Goal: Check status: Check status

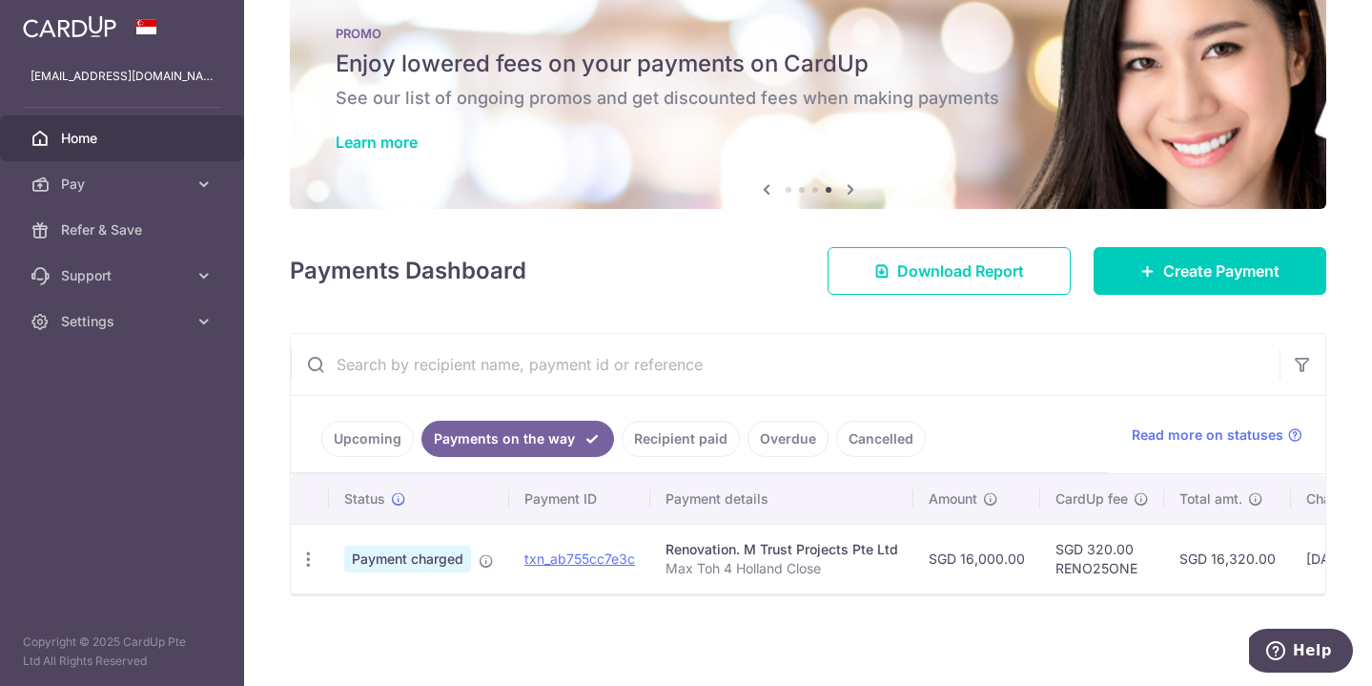
scroll to position [41, 0]
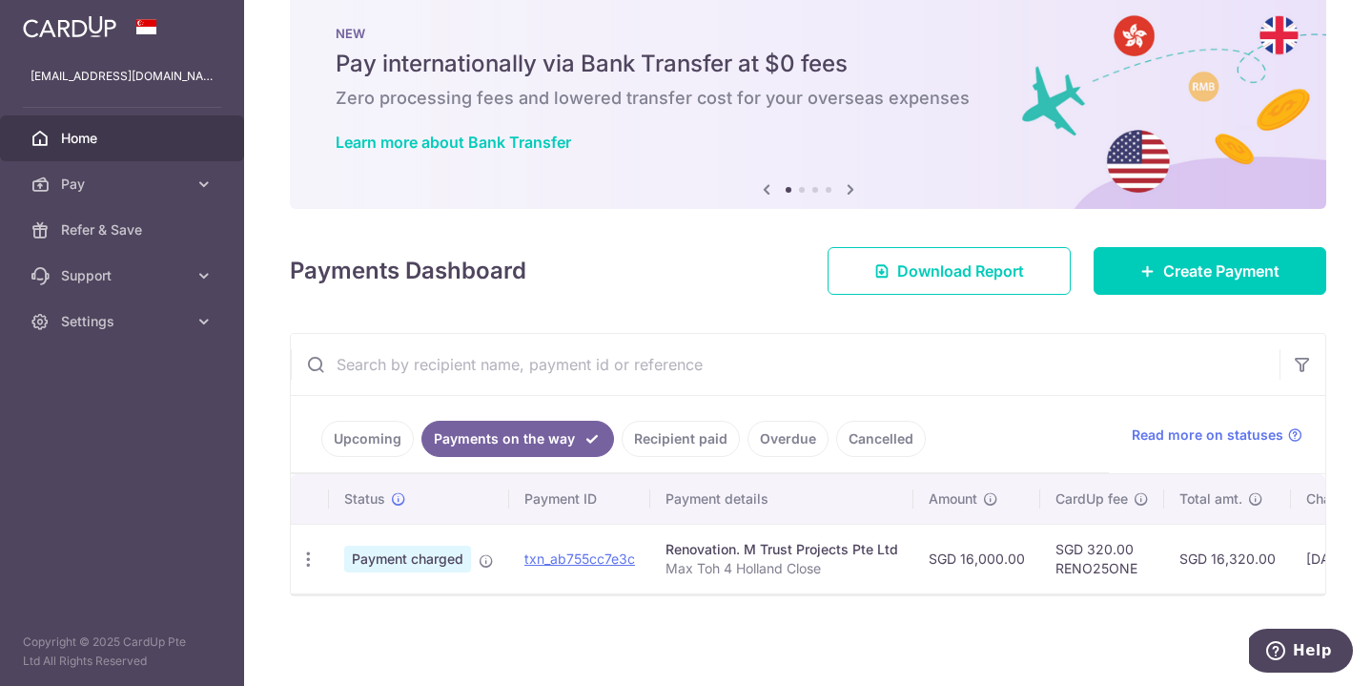
click at [647, 432] on link "Recipient paid" at bounding box center [681, 439] width 118 height 36
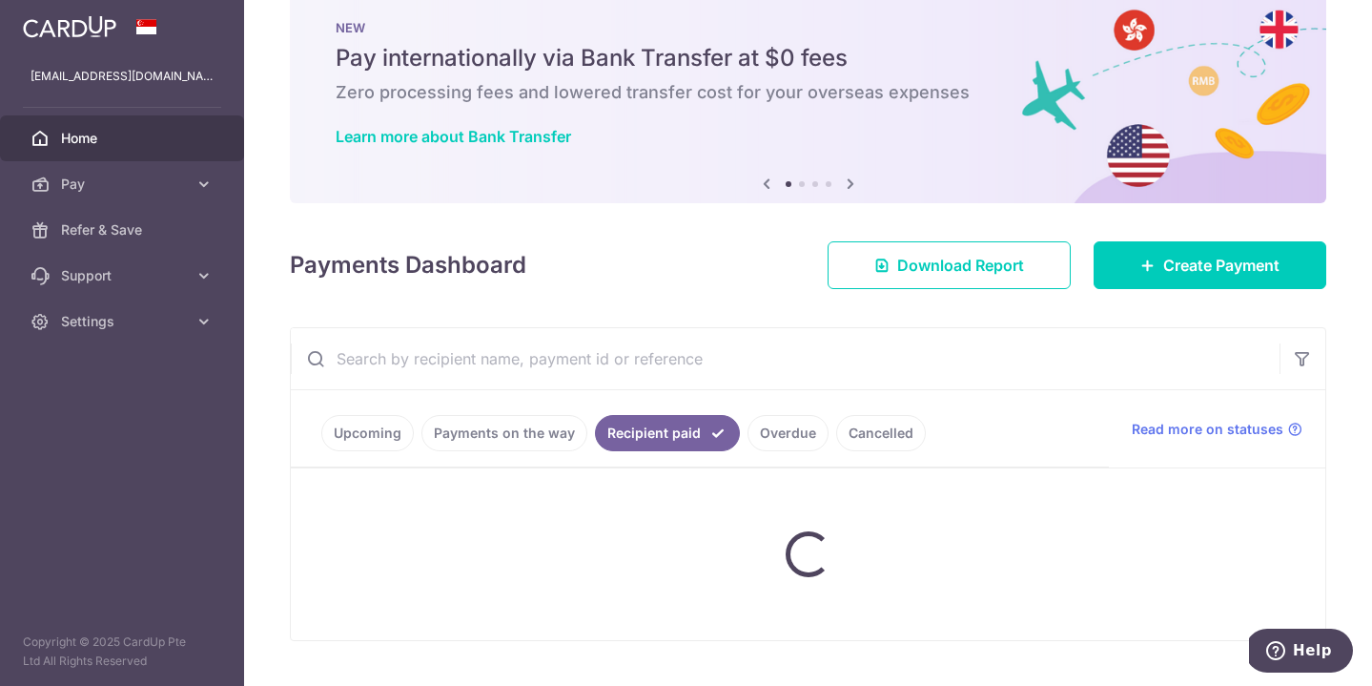
scroll to position [35, 0]
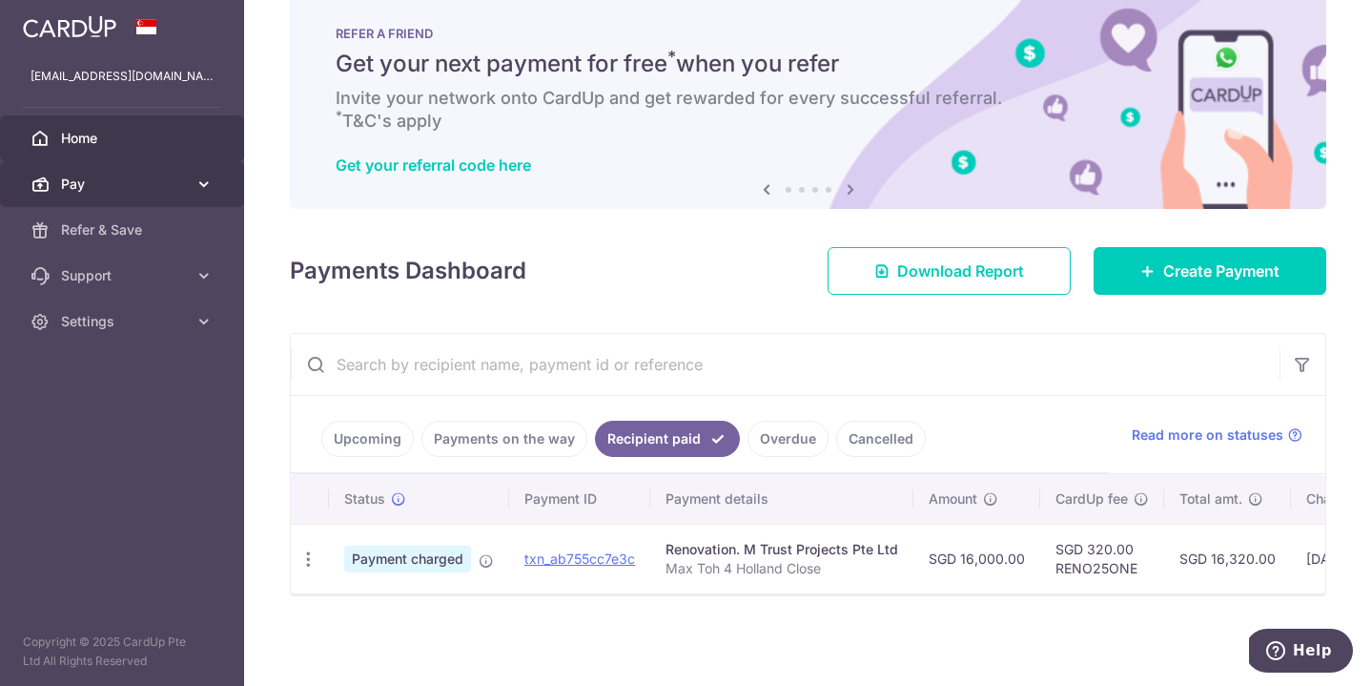
click at [138, 185] on span "Pay" at bounding box center [124, 184] width 126 height 19
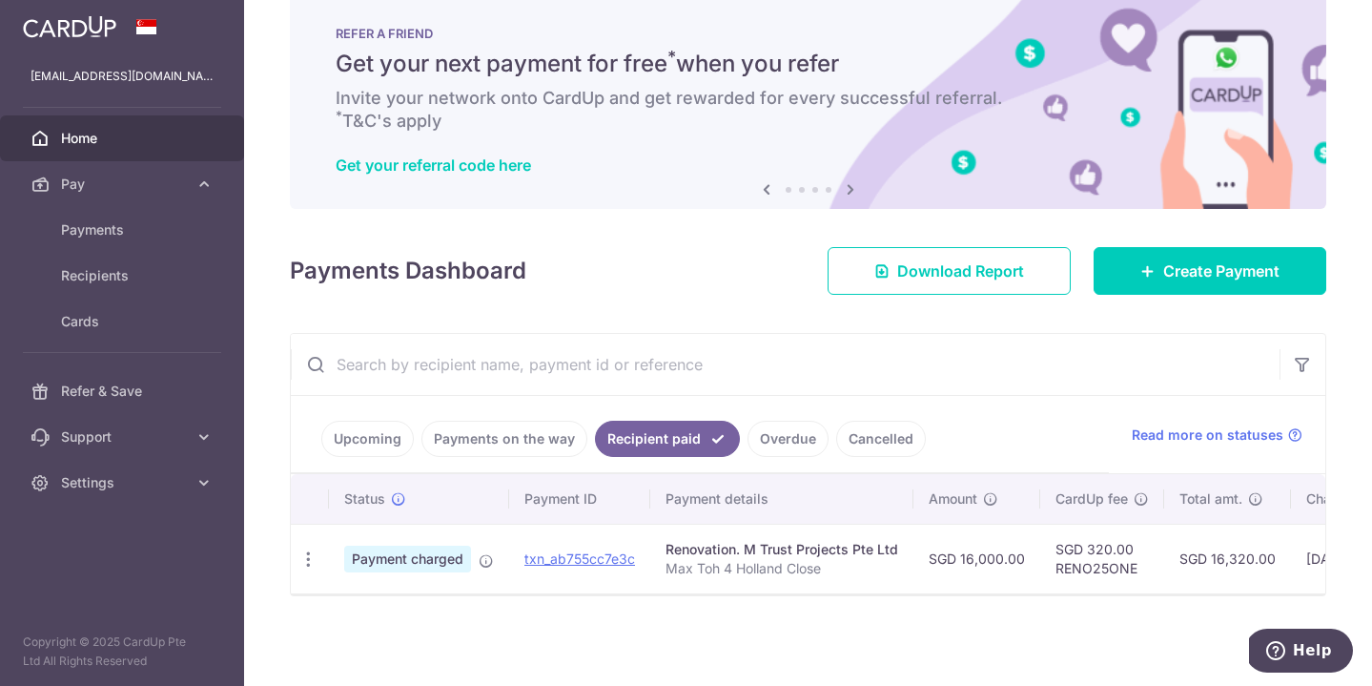
click at [772, 435] on link "Overdue" at bounding box center [788, 439] width 81 height 36
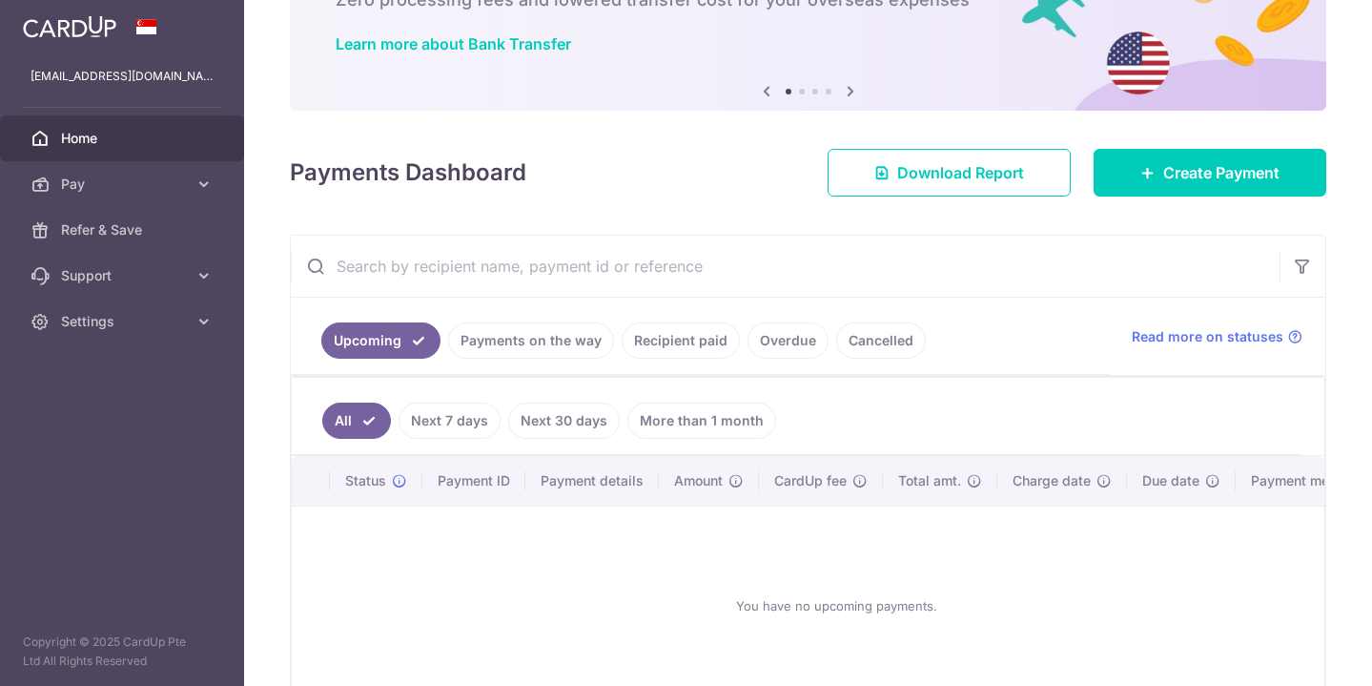
scroll to position [138, 0]
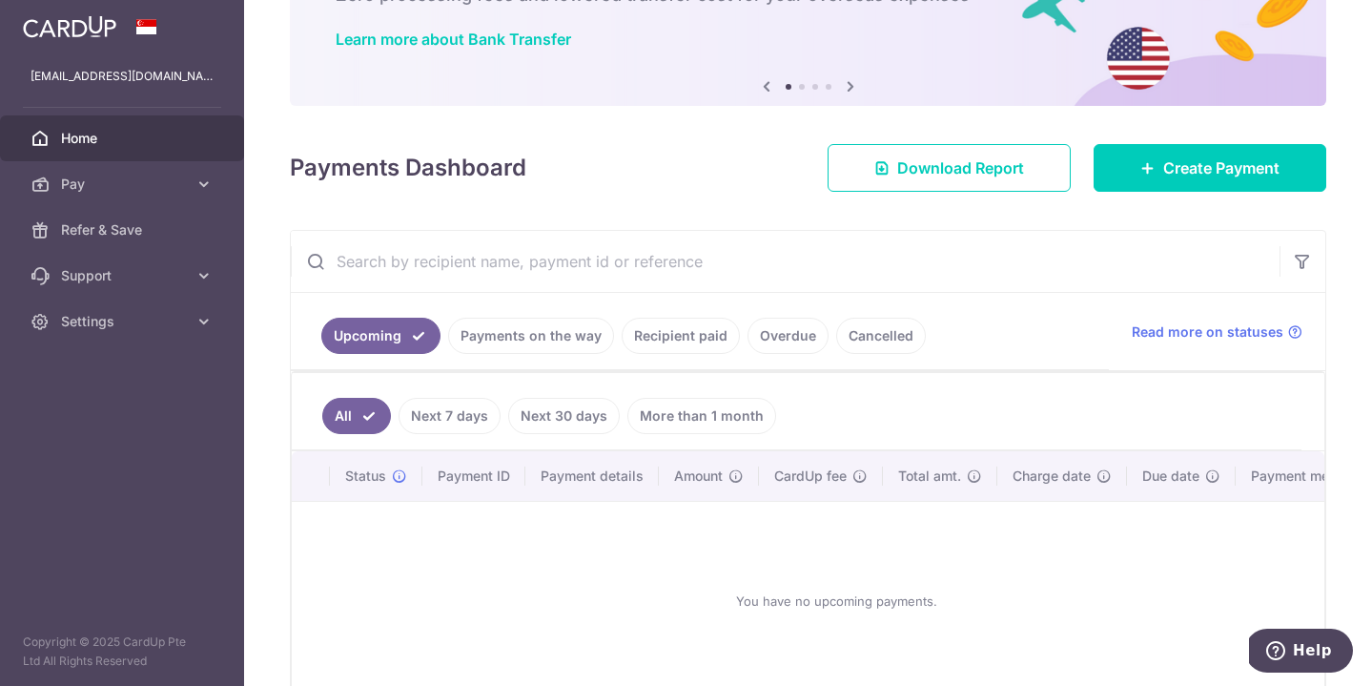
click at [638, 329] on link "Recipient paid" at bounding box center [681, 336] width 118 height 36
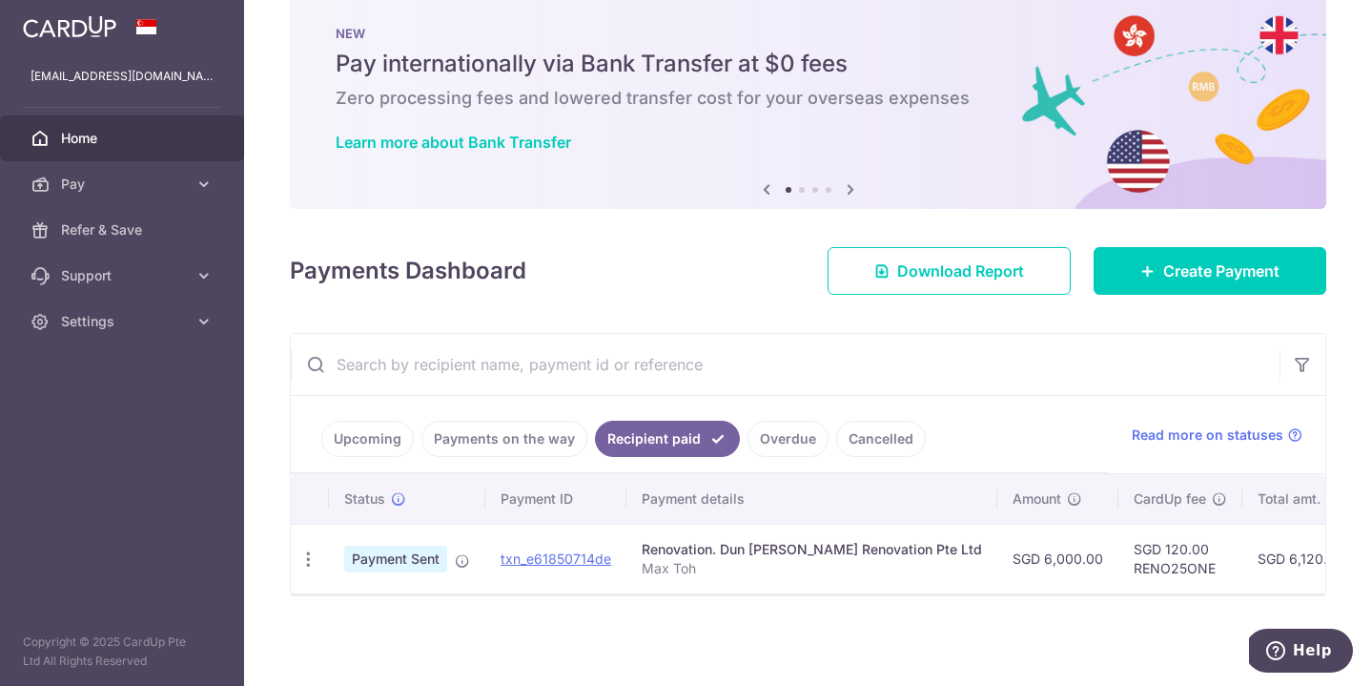
click at [358, 446] on link "Upcoming" at bounding box center [367, 439] width 93 height 36
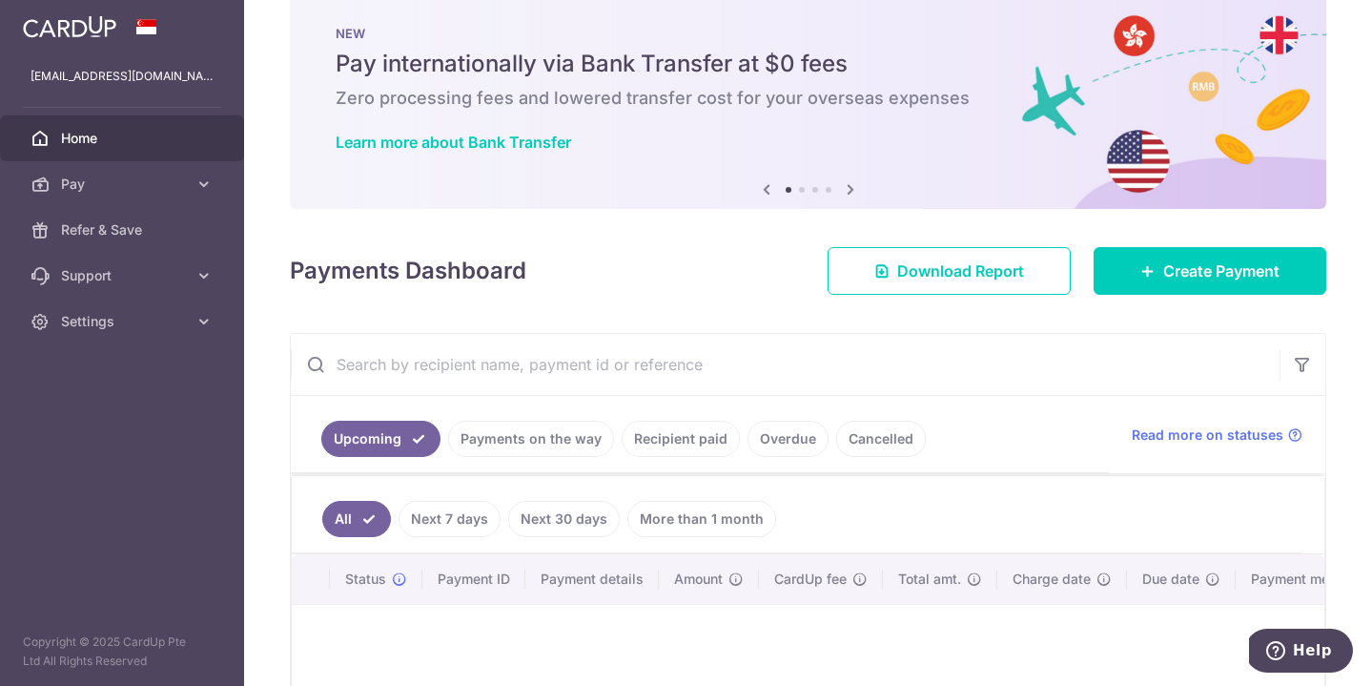
click at [496, 428] on link "Payments on the way" at bounding box center [531, 439] width 166 height 36
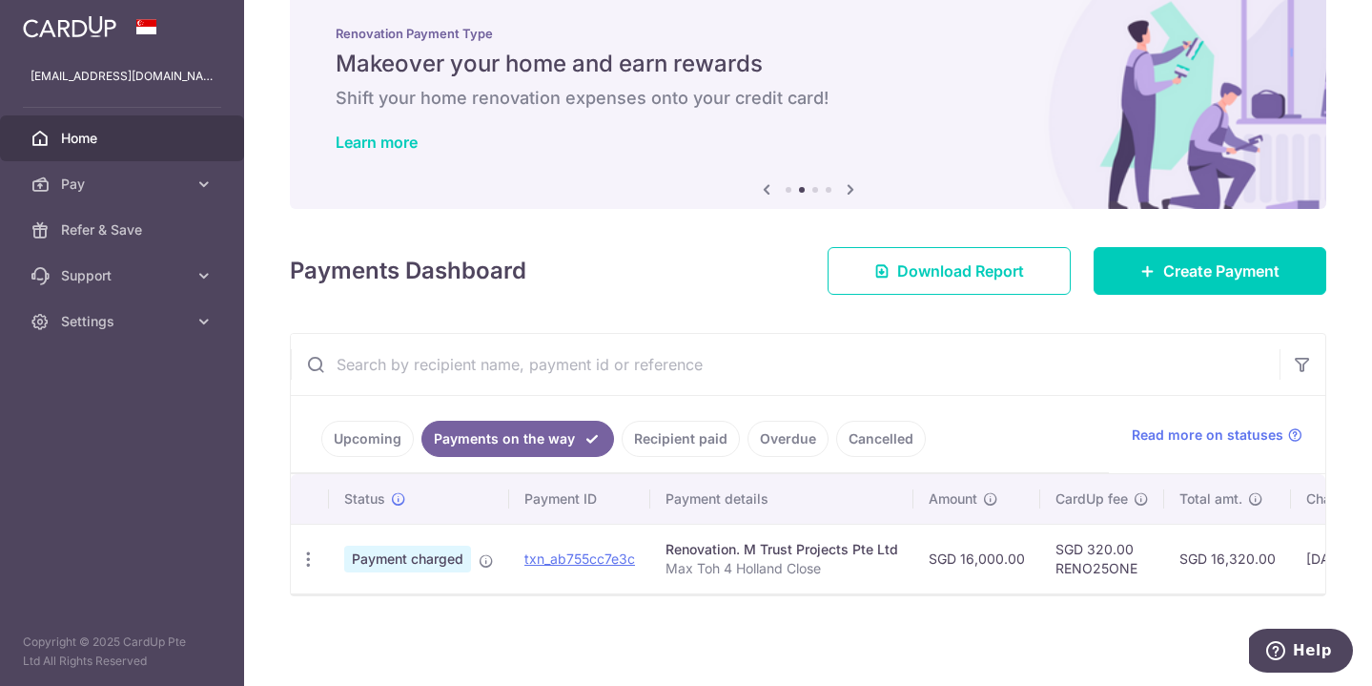
click at [134, 133] on span "Home" at bounding box center [124, 138] width 126 height 19
